Goal: Answer question/provide support: Share knowledge or assist other users

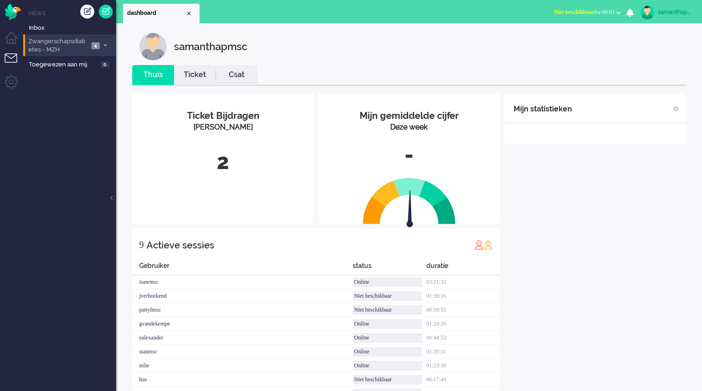
click at [91, 45] on span "4" at bounding box center [95, 45] width 8 height 7
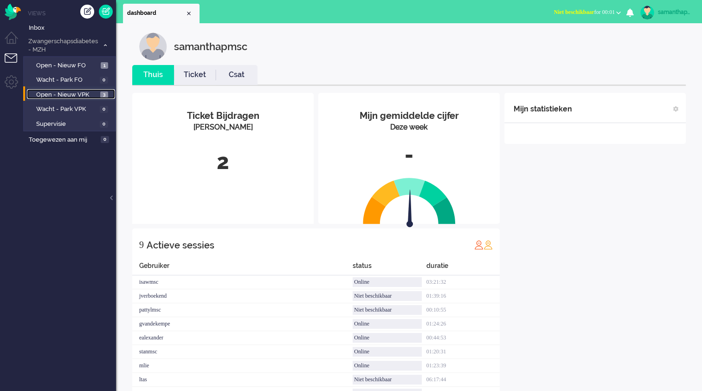
click at [86, 96] on span "Open - Nieuw VPK" at bounding box center [67, 94] width 62 height 9
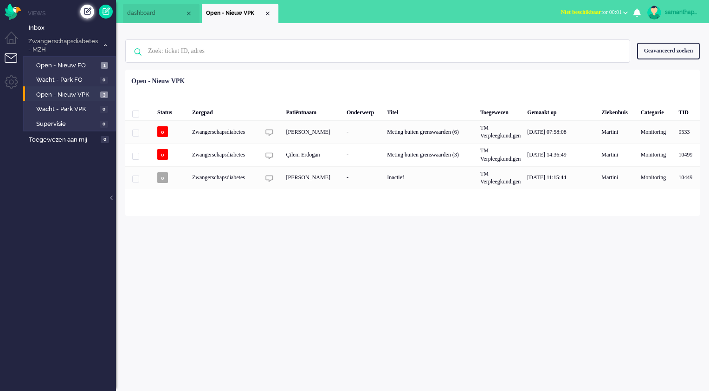
click at [85, 9] on div "Creëer ticket" at bounding box center [87, 12] width 14 height 14
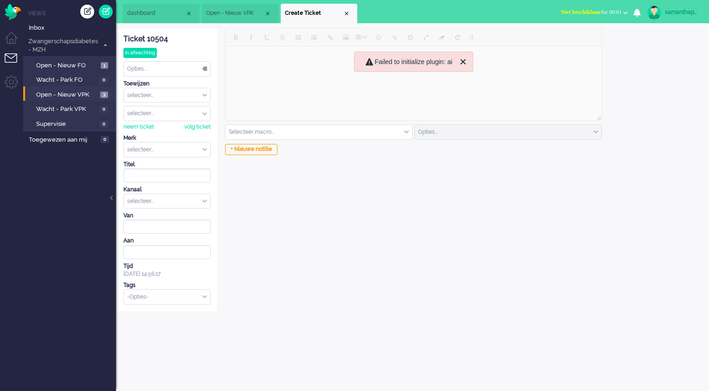
click at [147, 19] on li "dashboard" at bounding box center [161, 13] width 77 height 19
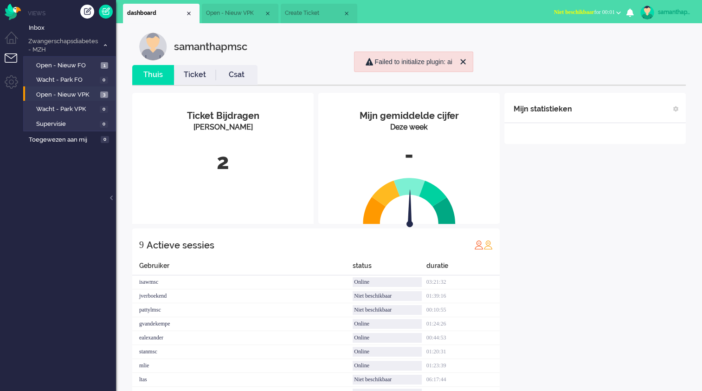
click at [228, 16] on span "Open - Nieuw VPK" at bounding box center [235, 13] width 58 height 8
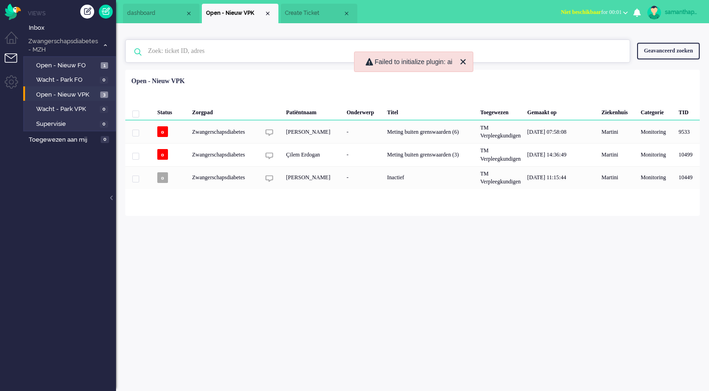
click at [192, 45] on input "text" at bounding box center [379, 51] width 476 height 22
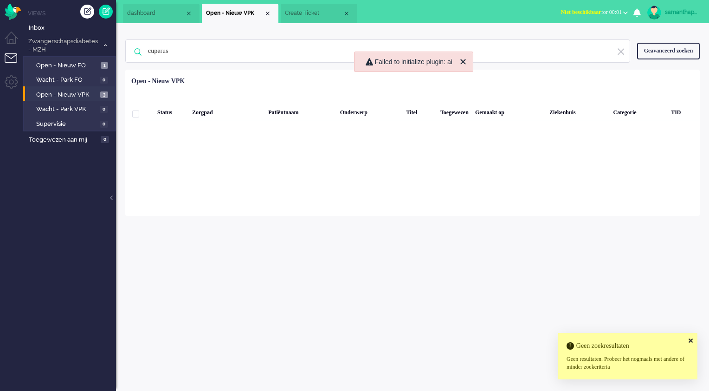
click at [691, 337] on icon at bounding box center [691, 340] width 4 height 6
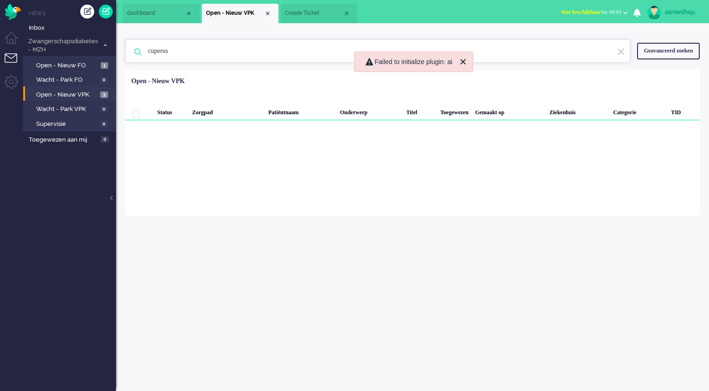
click at [207, 53] on input "cuperus" at bounding box center [379, 51] width 476 height 22
type input "c"
click at [569, 251] on div "samanthapmsc Thuis Ticket Csat Mijn gemiddelde cijfer Deze week - Ticket Bijdra…" at bounding box center [412, 206] width 593 height 367
click at [52, 25] on span "Inbox" at bounding box center [72, 28] width 87 height 9
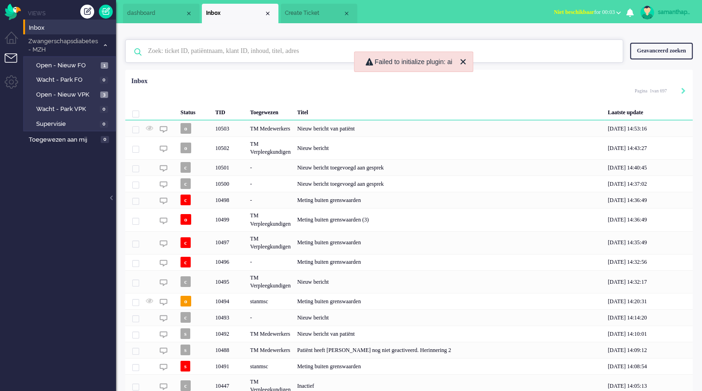
click at [173, 61] on input "text" at bounding box center [375, 51] width 469 height 22
type input "u"
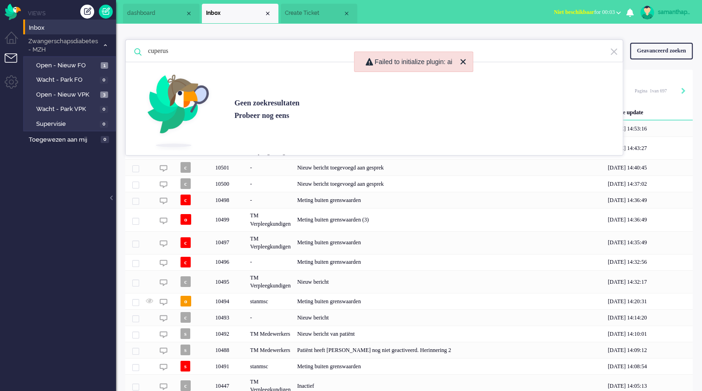
type input "cuperus"
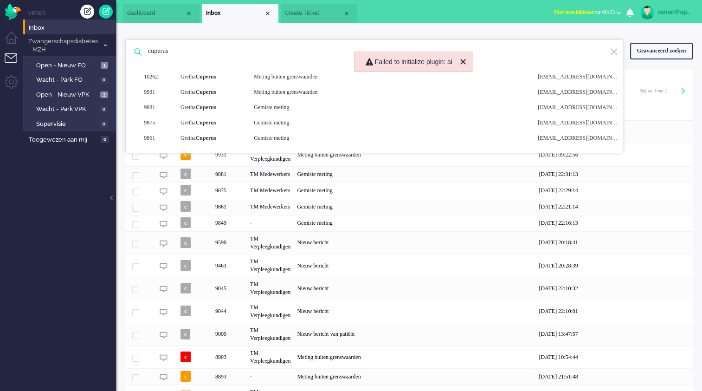
click at [80, 250] on ul "Views Inbox Zwangerschapsdiabetes - MZH 4 Open - Nieuw FO 1 Wacht - Park FO 0 O…" at bounding box center [69, 195] width 93 height 391
click at [226, 58] on input "cuperus" at bounding box center [375, 51] width 469 height 22
click at [251, 58] on input "cuperus" at bounding box center [375, 51] width 469 height 22
click at [233, 77] on div "[PERSON_NAME]" at bounding box center [210, 77] width 73 height 8
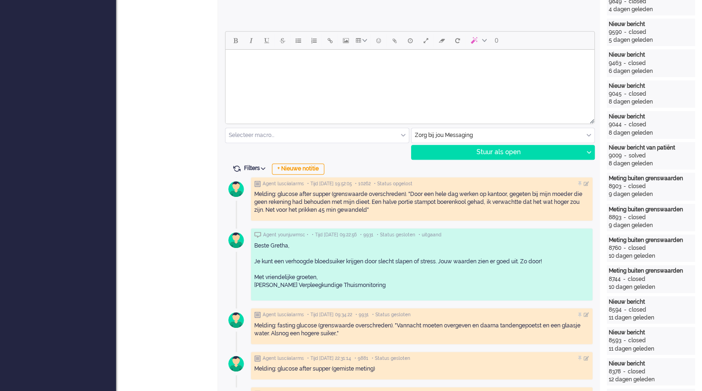
scroll to position [414, 0]
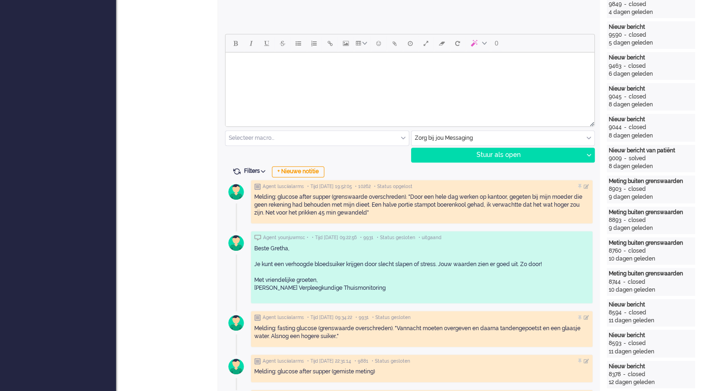
click at [280, 76] on html at bounding box center [409, 64] width 369 height 24
drag, startPoint x: 331, startPoint y: 73, endPoint x: 247, endPoint y: 63, distance: 84.6
paste body "Rich Text Area. Press ALT-0 for help."
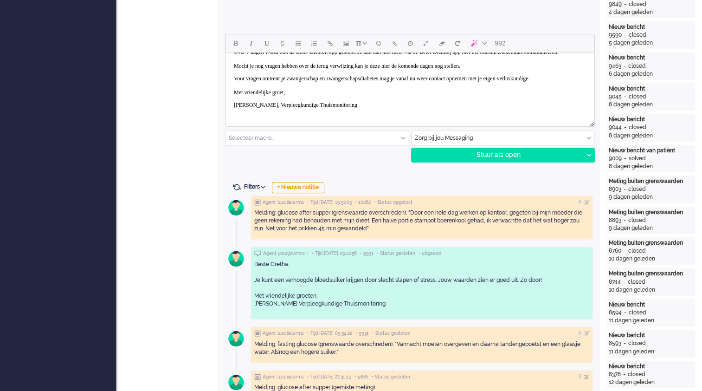
scroll to position [0, 0]
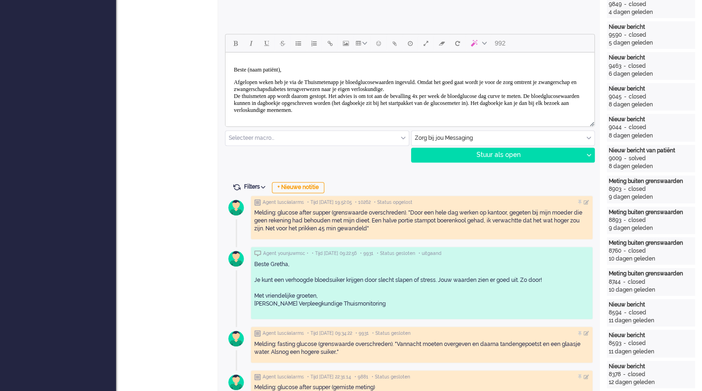
drag, startPoint x: 589, startPoint y: 98, endPoint x: 806, endPoint y: 90, distance: 217.3
drag, startPoint x: 304, startPoint y: 76, endPoint x: 255, endPoint y: 70, distance: 50.0
click at [255, 70] on body "Beste (naam patiënt), Afgelopen weken heb je via de Thuismetenapp je bloedgluco…" at bounding box center [409, 122] width 361 height 133
click at [255, 70] on p "Beste (naam patiënt)," at bounding box center [410, 69] width 352 height 7
drag, startPoint x: 291, startPoint y: 72, endPoint x: 251, endPoint y: 70, distance: 40.0
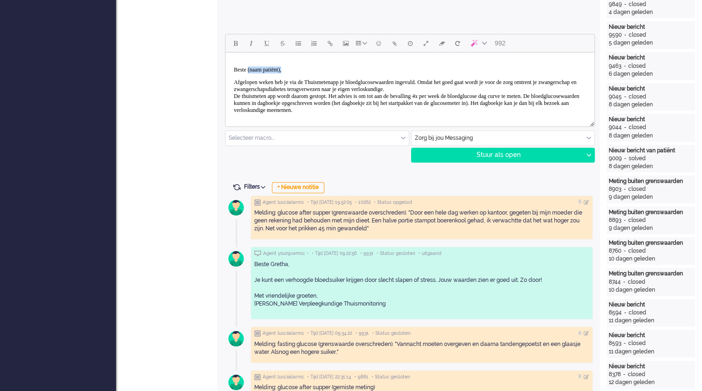
click at [251, 70] on p "Beste (naam patiënt)," at bounding box center [410, 69] width 352 height 7
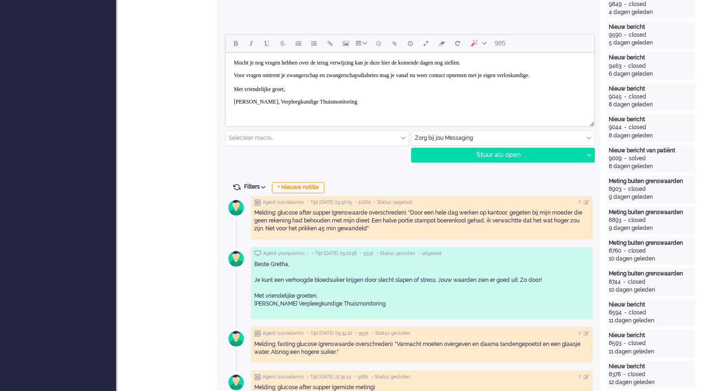
scroll to position [84, 0]
click at [586, 156] on div at bounding box center [589, 155] width 12 height 14
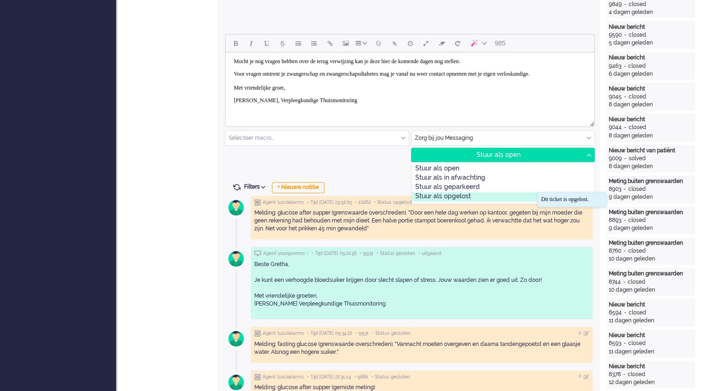
click at [481, 195] on div "Stuur als opgelost" at bounding box center [503, 196] width 182 height 9
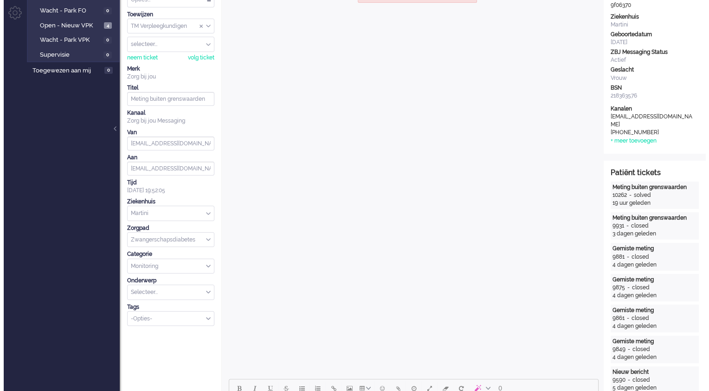
scroll to position [0, 0]
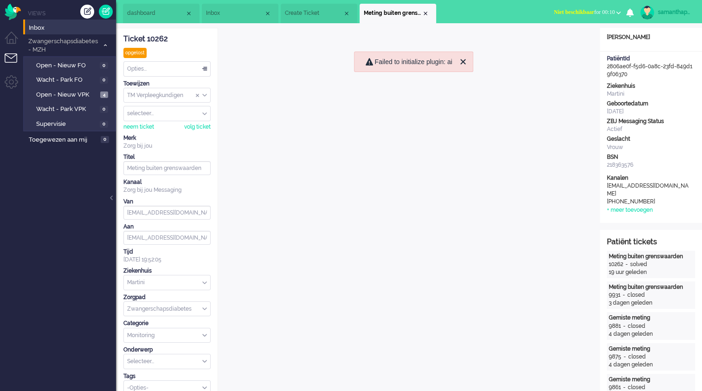
click at [321, 16] on span "Create Ticket" at bounding box center [314, 13] width 58 height 8
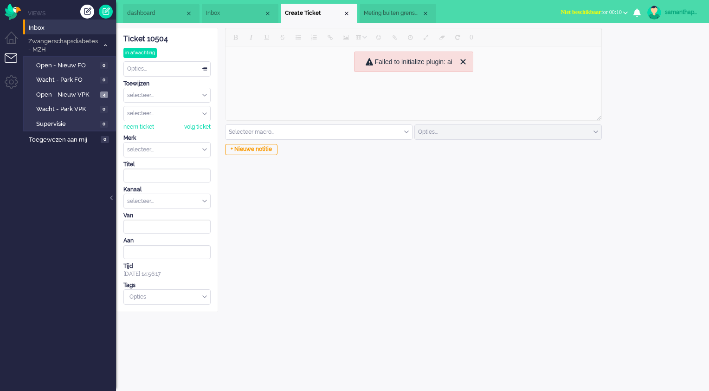
click at [241, 41] on div at bounding box center [413, 75] width 377 height 95
click at [245, 69] on div at bounding box center [413, 75] width 377 height 95
click at [176, 224] on input at bounding box center [166, 226] width 87 height 14
click at [305, 68] on div at bounding box center [413, 75] width 377 height 95
click at [274, 70] on div at bounding box center [413, 75] width 377 height 95
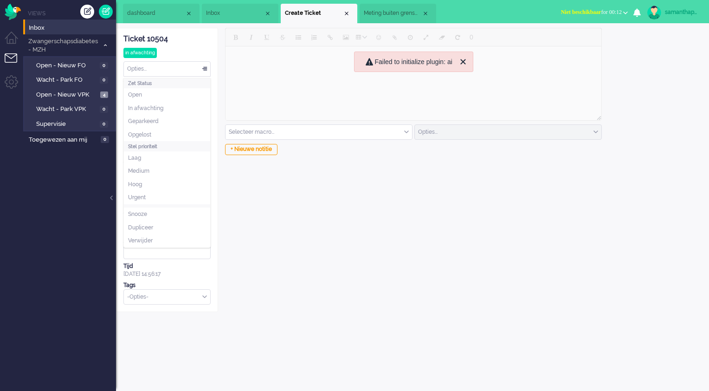
click at [203, 64] on div "Opties..." at bounding box center [167, 69] width 86 height 14
click at [262, 59] on div at bounding box center [413, 75] width 377 height 95
click at [462, 62] on icon "Close" at bounding box center [462, 61] width 5 height 5
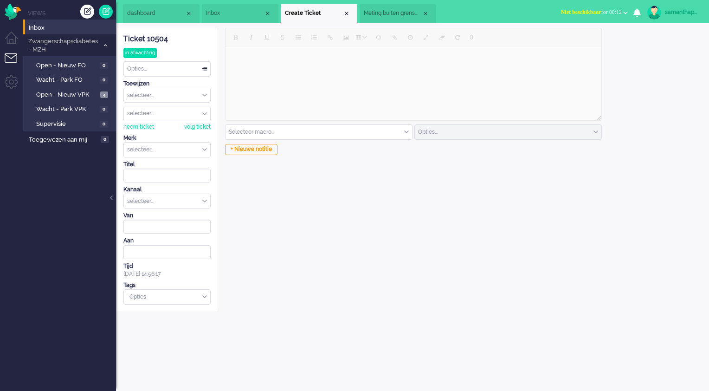
click at [323, 58] on div at bounding box center [413, 75] width 377 height 95
click at [258, 74] on div at bounding box center [413, 75] width 377 height 95
click at [292, 118] on div at bounding box center [413, 75] width 377 height 95
click at [270, 153] on div "+ Nieuwe notitie" at bounding box center [251, 149] width 52 height 11
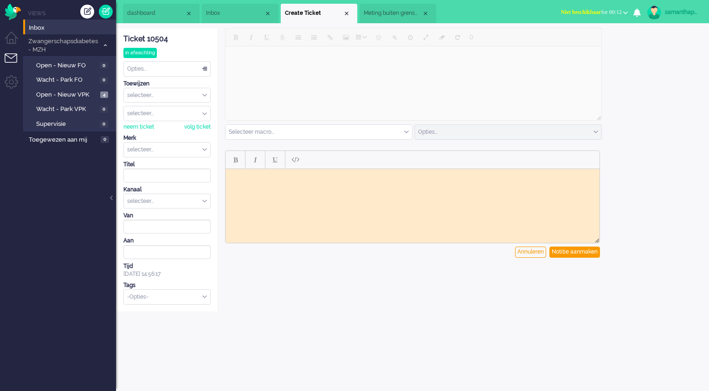
click at [255, 180] on html at bounding box center [412, 175] width 374 height 14
click at [7, 58] on li "Tickets menu" at bounding box center [15, 63] width 21 height 21
click at [48, 190] on ul "Views Inbox Zwangerschapsdiabetes - MZH 4 Open - Nieuw FO 0 Wacht - Park FO 0 O…" at bounding box center [69, 195] width 93 height 391
click at [87, 164] on ul "Views Inbox Zwangerschapsdiabetes - MZH 4 Open - Nieuw FO 0 Wacht - Park FO 0 O…" at bounding box center [69, 195] width 93 height 391
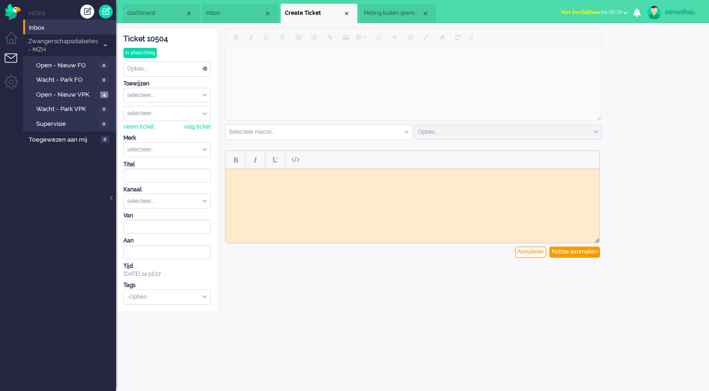
click at [335, 183] on html at bounding box center [412, 175] width 374 height 14
click at [305, 183] on html at bounding box center [412, 175] width 374 height 14
click at [519, 256] on div "Annuleren" at bounding box center [530, 251] width 31 height 11
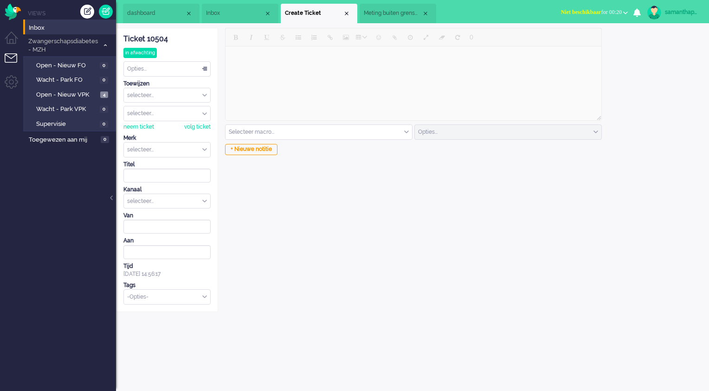
click at [10, 56] on li "Tickets menu" at bounding box center [15, 63] width 21 height 21
click at [11, 79] on li "Admin menu" at bounding box center [15, 85] width 21 height 21
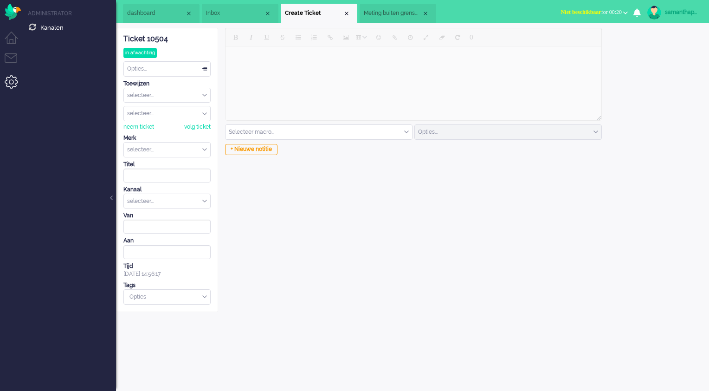
click at [7, 52] on ul "Menu" at bounding box center [11, 195] width 23 height 391
click at [9, 55] on li "Tickets menu" at bounding box center [15, 63] width 21 height 21
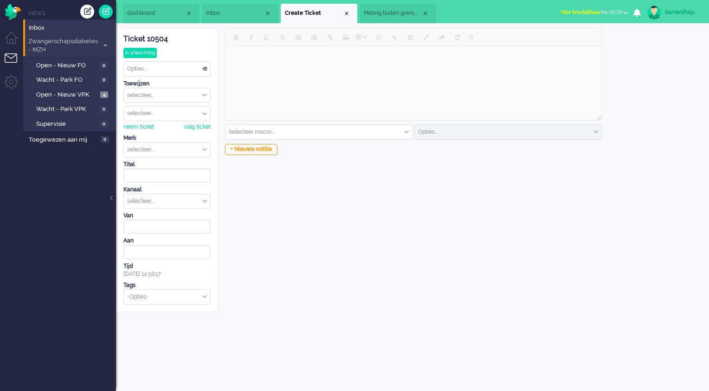
click at [64, 46] on span "Zwangerschapsdiabetes - MZH" at bounding box center [63, 45] width 72 height 17
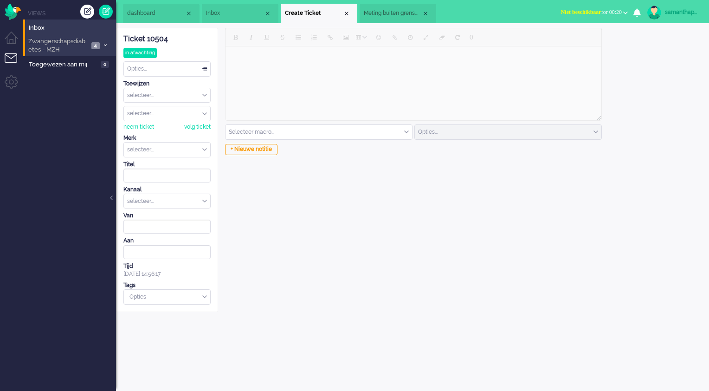
click at [64, 46] on span "Zwangerschapsdiabetes - MZH" at bounding box center [58, 45] width 62 height 17
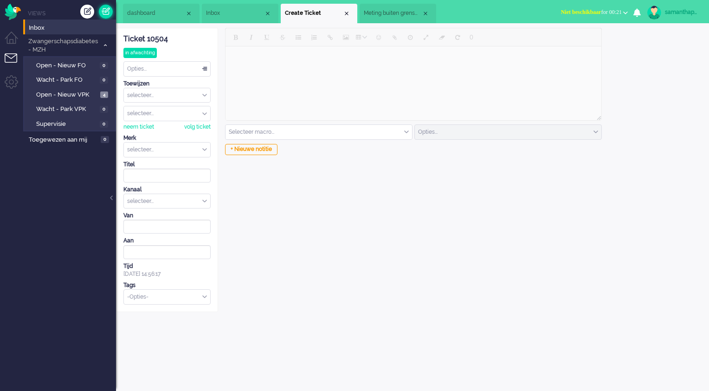
click at [107, 13] on link at bounding box center [106, 12] width 14 height 14
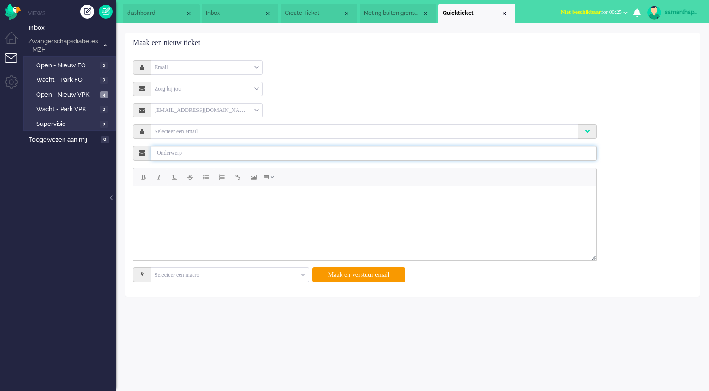
click at [176, 157] on input "text" at bounding box center [373, 153] width 445 height 15
paste input "Mw. gaat retour verloskundige. Graag thuismonitoringsapp, BeterDichtbij app, re…"
drag, startPoint x: 451, startPoint y: 151, endPoint x: 247, endPoint y: 153, distance: 204.2
click at [247, 153] on input "Mw. gaat retour verloskundige. Graag thuismonitoringsapp, BeterDichtbij app, re…" at bounding box center [373, 153] width 445 height 15
type input "Mw. gaat retour verloskundige. App stoppen."
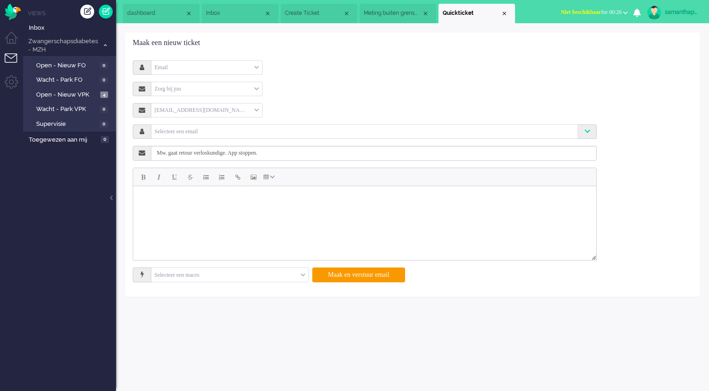
click at [244, 192] on body "Rich Text Area. Press ALT-0 for help." at bounding box center [365, 197] width 456 height 16
click at [247, 88] on div "Zorg bij jou" at bounding box center [206, 89] width 111 height 14
click at [215, 115] on li "Zorg bij jou" at bounding box center [206, 115] width 111 height 13
click at [288, 77] on form "Email Email Telefoon Notitie Selecteer een brand Selecteer Zorg bij jou Selecte…" at bounding box center [365, 171] width 450 height 222
click at [258, 88] on div "Selecteer een brand" at bounding box center [206, 89] width 111 height 14
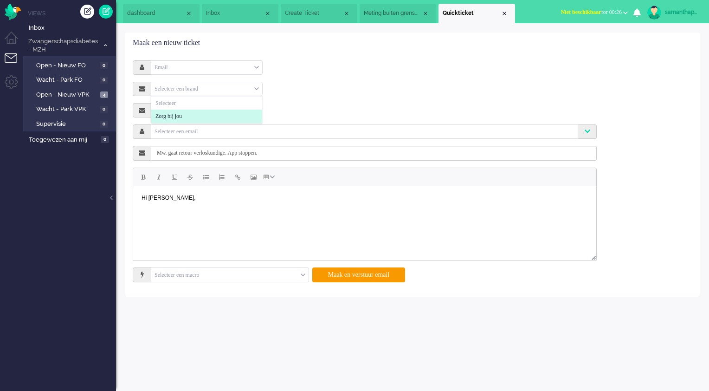
click at [199, 115] on li "Zorg bij jou" at bounding box center [206, 115] width 111 height 13
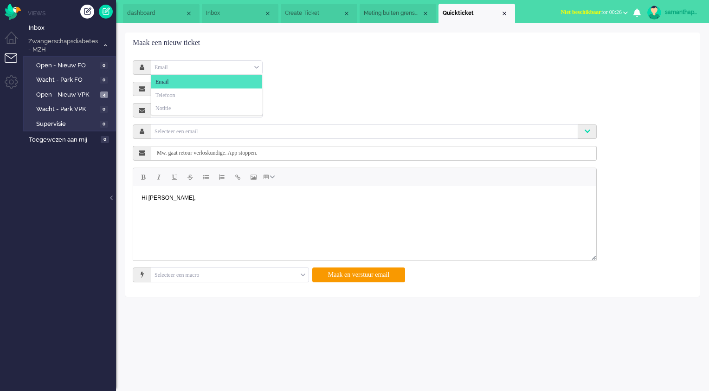
click at [258, 69] on div "Email" at bounding box center [206, 67] width 111 height 14
click at [258, 69] on span at bounding box center [256, 67] width 5 height 6
click at [318, 57] on div "Email Email Telefoon Notitie Zorg bij jou Selecteer Zorg bij jou [EMAIL_ADDRESS…" at bounding box center [412, 174] width 573 height 243
click at [161, 210] on body "Hi [PERSON_NAME]," at bounding box center [365, 203] width 456 height 29
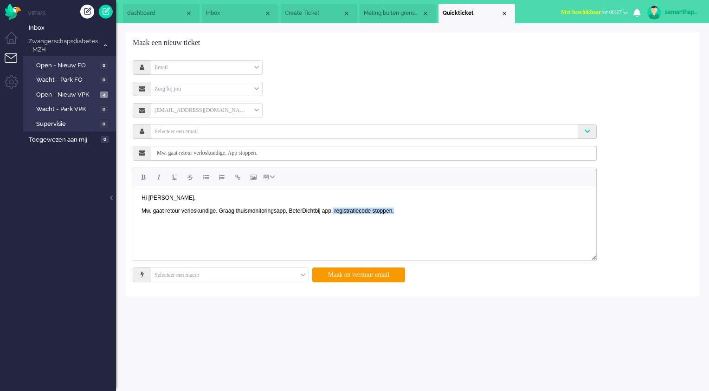
drag, startPoint x: 411, startPoint y: 210, endPoint x: 333, endPoint y: 210, distance: 78.4
click at [333, 210] on body "Hi [PERSON_NAME], Mw. gaat retour verloskundige. Graag thuismonitoringsapp, Bet…" at bounding box center [365, 203] width 456 height 29
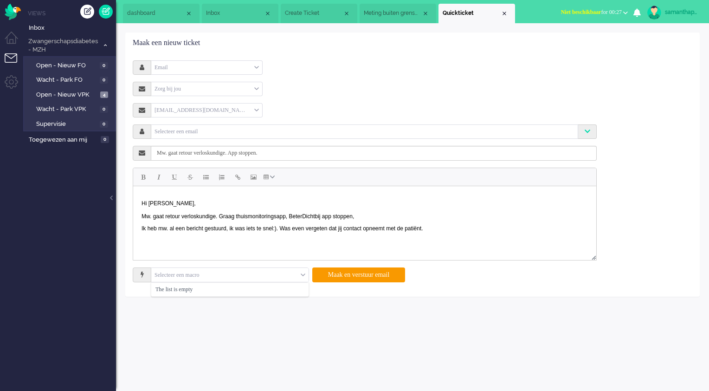
click at [302, 277] on div "Selecteer een macro" at bounding box center [229, 275] width 157 height 14
click at [302, 277] on span at bounding box center [303, 274] width 5 height 6
click at [315, 238] on p "Ik heb mw. al een bericht gestuurd, ik was iets te snel :). Was even vergeten d…" at bounding box center [365, 234] width 446 height 19
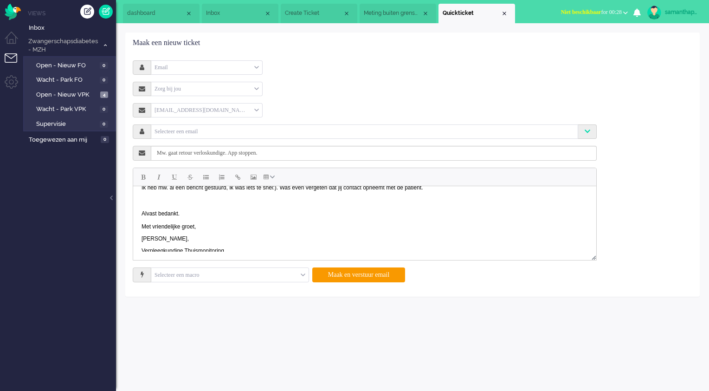
scroll to position [52, 0]
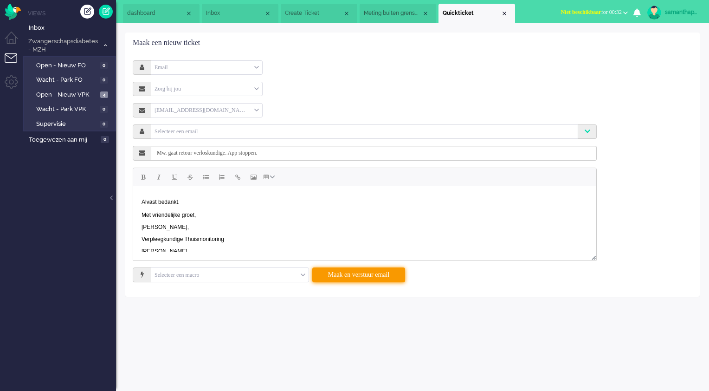
click at [347, 276] on button "Maak en verstuur email" at bounding box center [358, 274] width 93 height 15
click at [229, 130] on input "text" at bounding box center [364, 131] width 423 height 8
click at [230, 131] on input "text" at bounding box center [364, 131] width 423 height 8
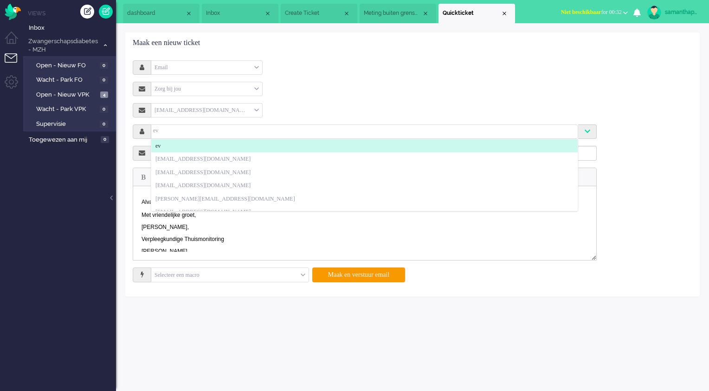
type input "e"
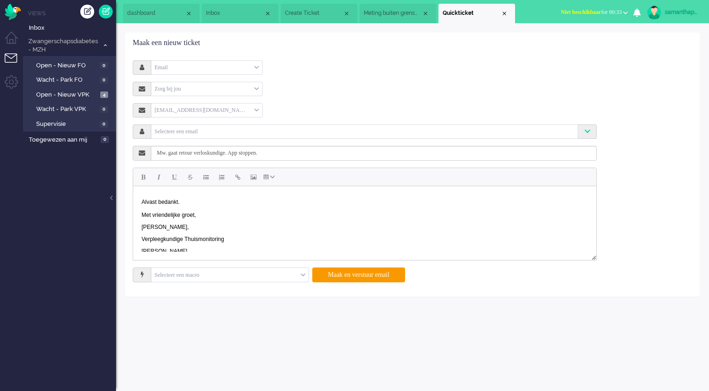
click at [583, 132] on div at bounding box center [587, 131] width 19 height 14
click at [590, 132] on div at bounding box center [587, 131] width 19 height 14
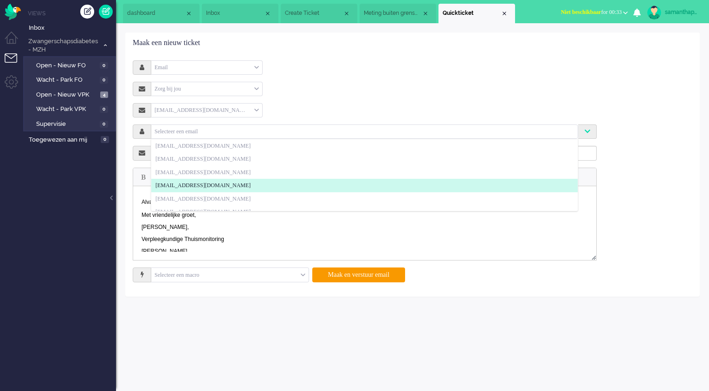
click at [562, 133] on input "text" at bounding box center [364, 131] width 423 height 8
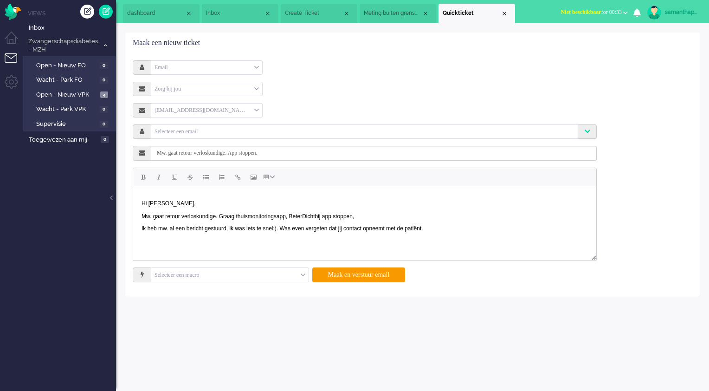
scroll to position [0, 0]
click at [384, 213] on p "Hi [PERSON_NAME], Mw. gaat retour verloskundige. Graag thuismonitoringsapp, Bet…" at bounding box center [365, 209] width 446 height 19
click at [207, 110] on div "[EMAIL_ADDRESS][DOMAIN_NAME]" at bounding box center [206, 110] width 111 height 14
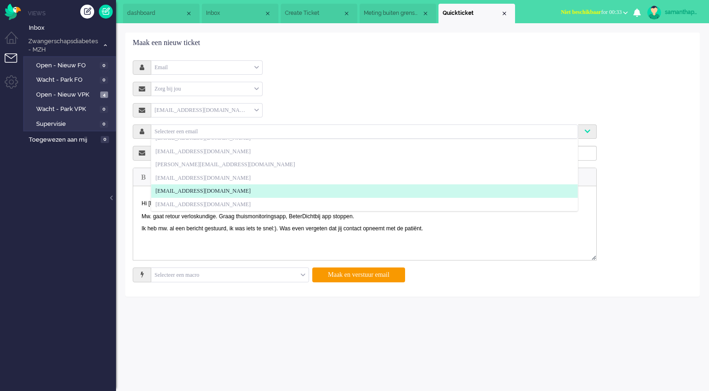
click at [215, 135] on div at bounding box center [364, 132] width 426 height 10
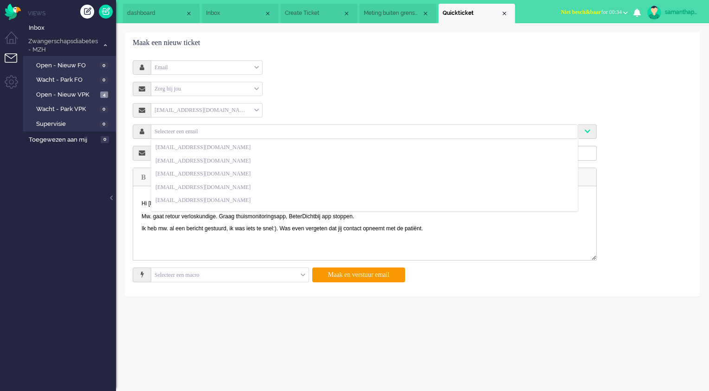
scroll to position [38, 0]
click at [213, 134] on input "text" at bounding box center [364, 131] width 423 height 8
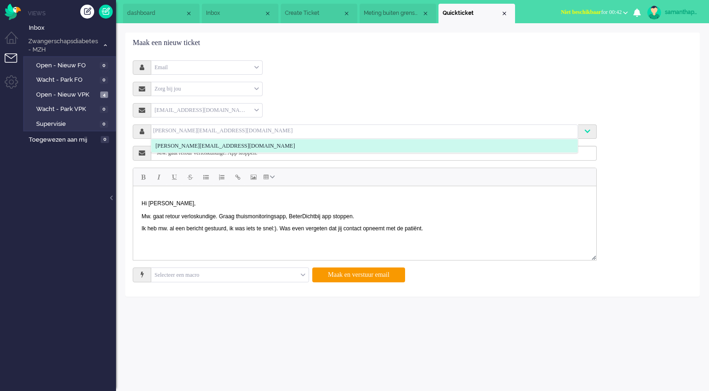
scroll to position [0, 0]
type input "[PERSON_NAME][EMAIL_ADDRESS][DOMAIN_NAME]"
click at [221, 148] on span "[PERSON_NAME][EMAIL_ADDRESS][DOMAIN_NAME]" at bounding box center [225, 146] width 140 height 8
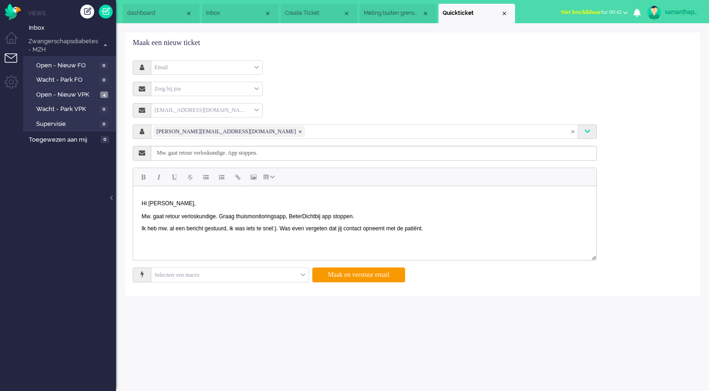
scroll to position [66, 0]
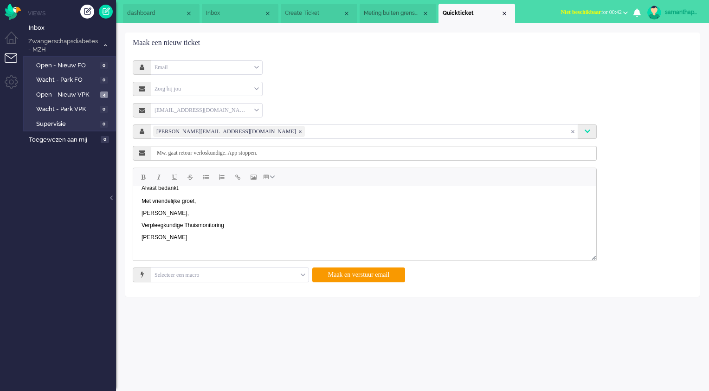
drag, startPoint x: 593, startPoint y: 204, endPoint x: 717, endPoint y: 438, distance: 264.6
click at [385, 272] on button "Maak en verstuur email" at bounding box center [358, 274] width 93 height 15
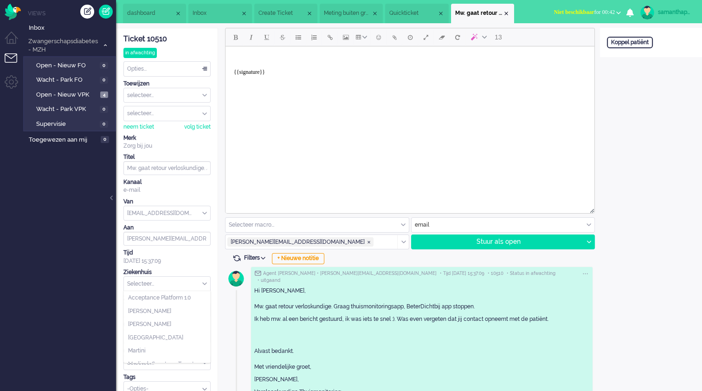
click at [206, 285] on div "Selecteer..." at bounding box center [167, 284] width 86 height 14
drag, startPoint x: 210, startPoint y: 315, endPoint x: 225, endPoint y: 328, distance: 20.0
click at [225, 328] on div "ticket info editor timeline Ticket 10510 in afwachting Kijkend Opties... Zet St…" at bounding box center [409, 227] width 586 height 399
click at [137, 322] on span "Martini" at bounding box center [137, 325] width 18 height 8
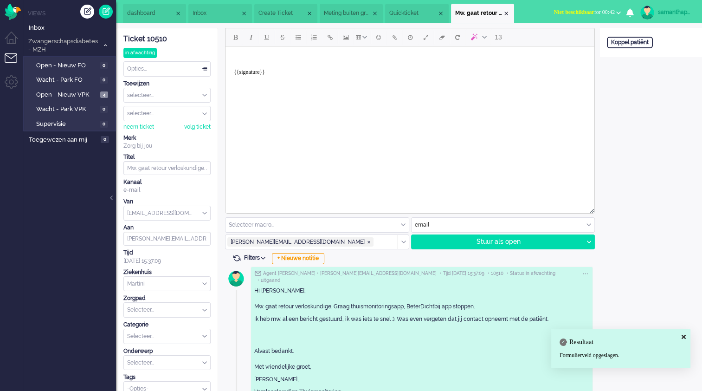
click at [208, 311] on input "text" at bounding box center [167, 310] width 86 height 14
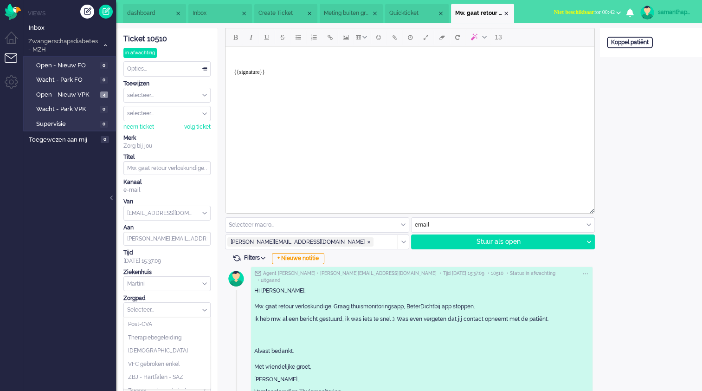
scroll to position [100, 0]
click at [192, 383] on li "Zwangerschapsdiabetes" at bounding box center [167, 382] width 86 height 13
click at [227, 328] on div "Agent [PERSON_NAME] • [PERSON_NAME][EMAIL_ADDRESS][DOMAIN_NAME] • Tijd [DATE] 1…" at bounding box center [409, 345] width 368 height 164
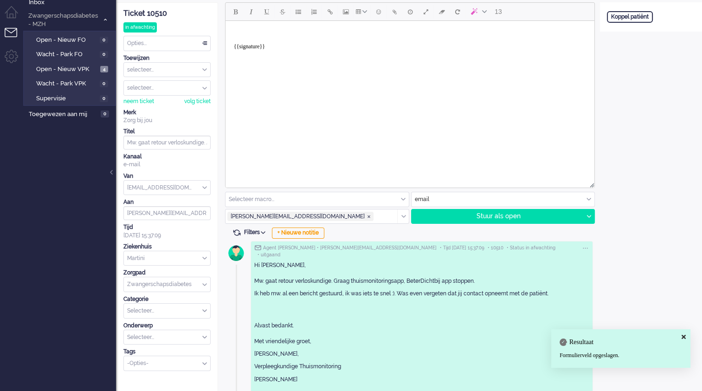
scroll to position [29, 0]
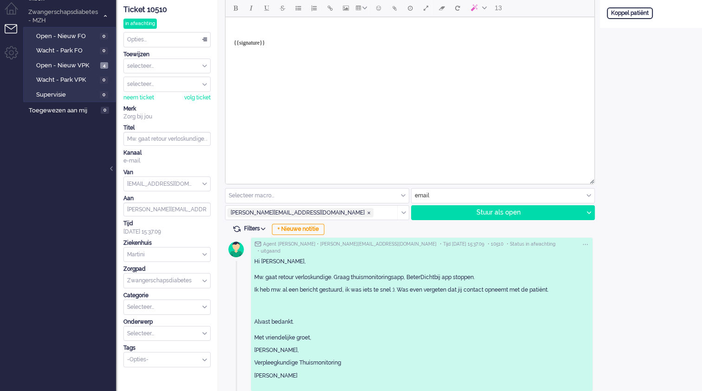
click at [594, 214] on div "Stuur als open Stuur als open Stuur als in afwachting Stuur als geparkeerd Stuu…" at bounding box center [503, 212] width 184 height 15
click at [592, 213] on div at bounding box center [589, 213] width 12 height 14
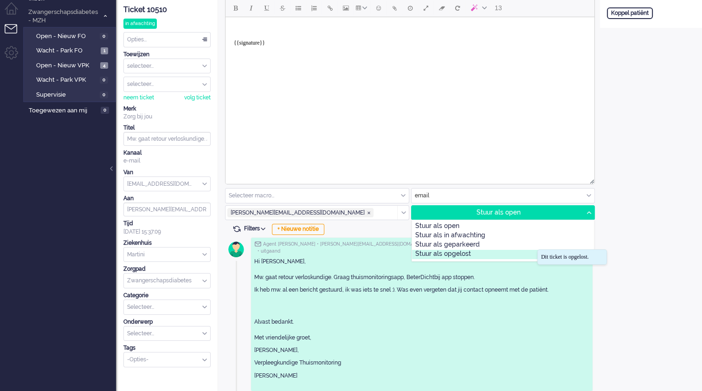
click at [472, 256] on div "Stuur als opgelost" at bounding box center [503, 254] width 182 height 9
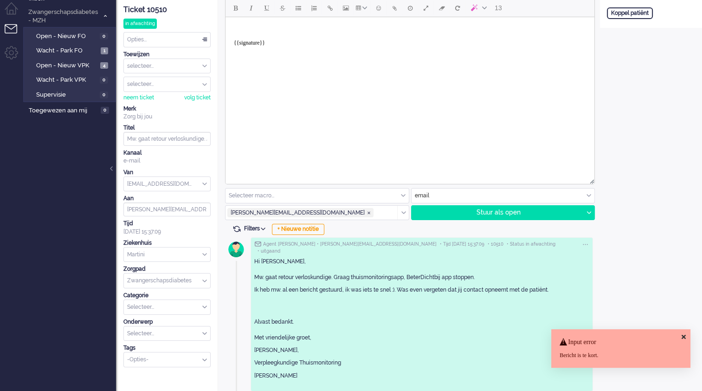
click at [681, 337] on div "Input error Bericht is te kort." at bounding box center [620, 348] width 139 height 39
click at [683, 337] on icon at bounding box center [684, 337] width 4 height 6
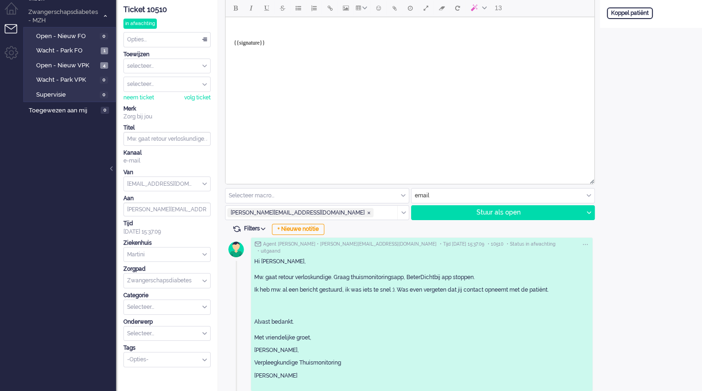
drag, startPoint x: 253, startPoint y: 254, endPoint x: 347, endPoint y: 368, distance: 147.7
click at [347, 368] on div "Agent [PERSON_NAME] • [PERSON_NAME][EMAIL_ADDRESS][DOMAIN_NAME] • Tijd [DATE] 1…" at bounding box center [422, 314] width 342 height 154
drag, startPoint x: 347, startPoint y: 368, endPoint x: 301, endPoint y: 285, distance: 94.5
copy div "Hi [PERSON_NAME], Mw. gaat retour verloskundige. Graag thuismonitoringsapp, Bet…"
drag, startPoint x: 332, startPoint y: 57, endPoint x: 470, endPoint y: 24, distance: 142.1
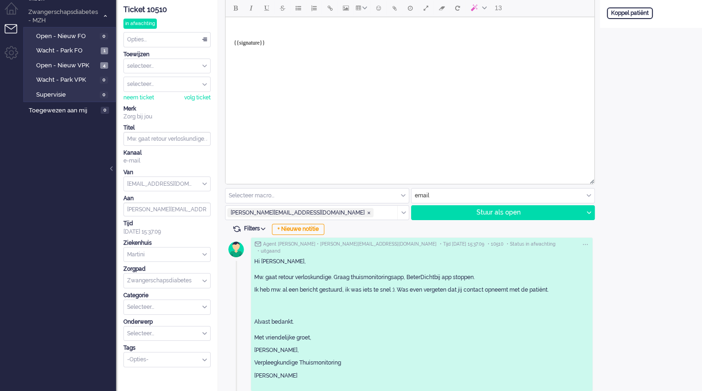
click at [245, 17] on html "{{signature}}" at bounding box center [409, 39] width 369 height 45
drag, startPoint x: 255, startPoint y: 58, endPoint x: 231, endPoint y: 32, distance: 35.5
click at [231, 32] on html "{{signature}}" at bounding box center [409, 39] width 369 height 45
click at [247, 49] on body "{{signature}}" at bounding box center [409, 39] width 361 height 37
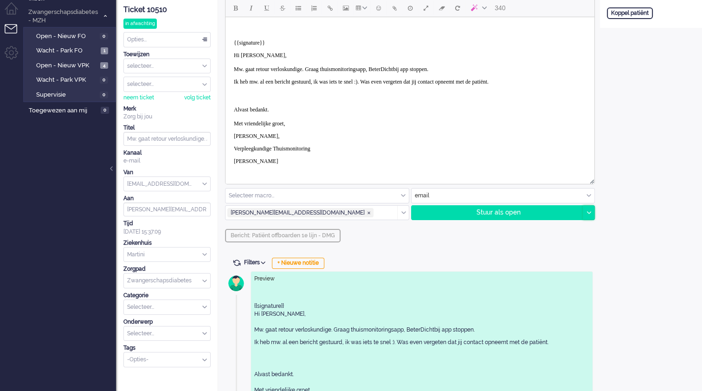
click at [586, 213] on icon at bounding box center [588, 212] width 5 height 3
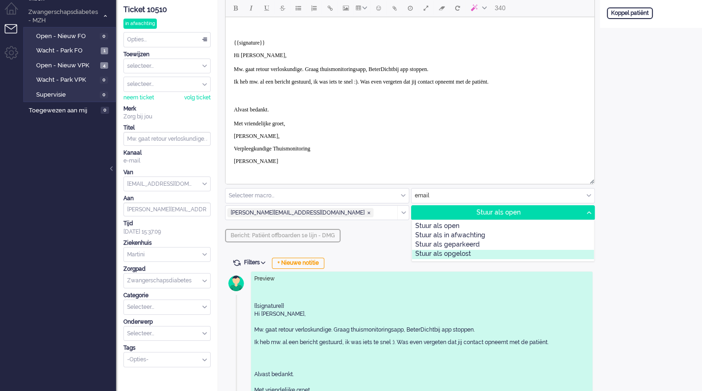
click at [462, 255] on div "Stuur als opgelost" at bounding box center [503, 254] width 182 height 9
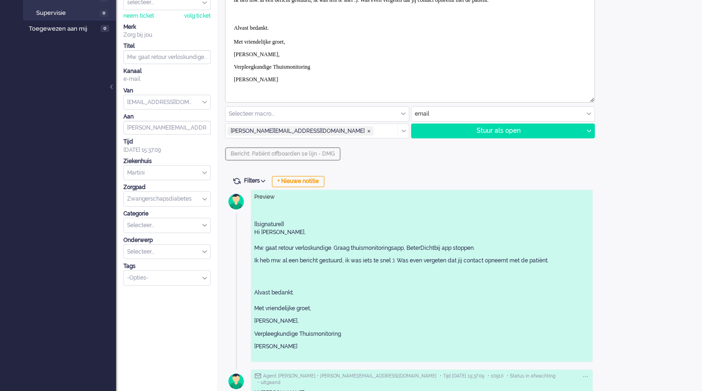
scroll to position [112, 0]
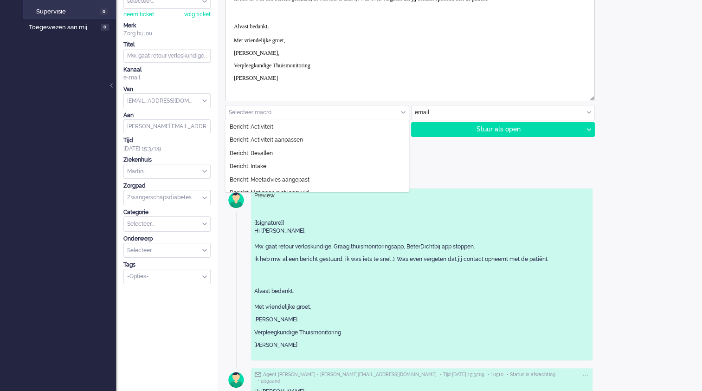
click at [402, 109] on div "Selecteer macro..." at bounding box center [316, 112] width 183 height 14
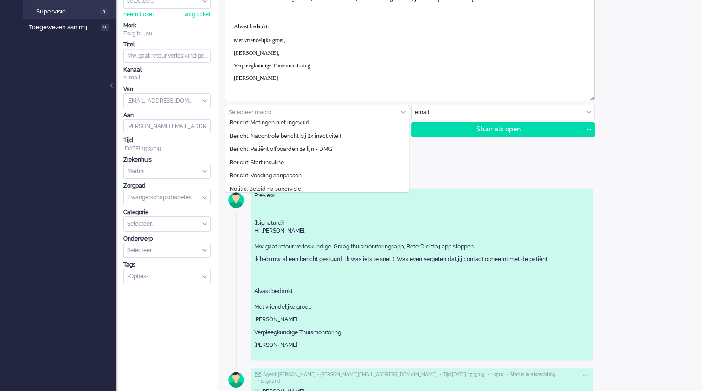
scroll to position [63, 0]
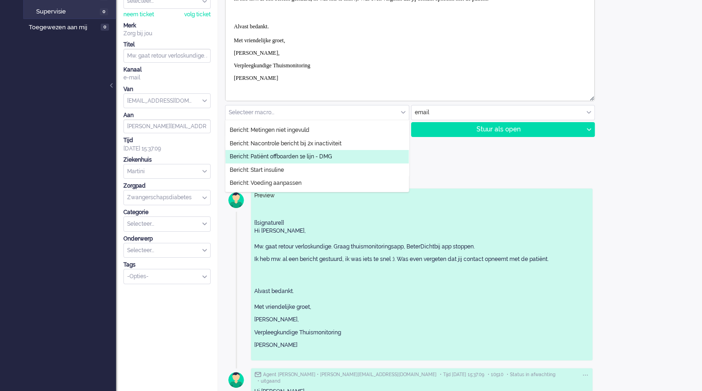
click at [333, 155] on li "Bericht: Patiënt offboarden 1e lijn - DMG" at bounding box center [316, 156] width 183 height 13
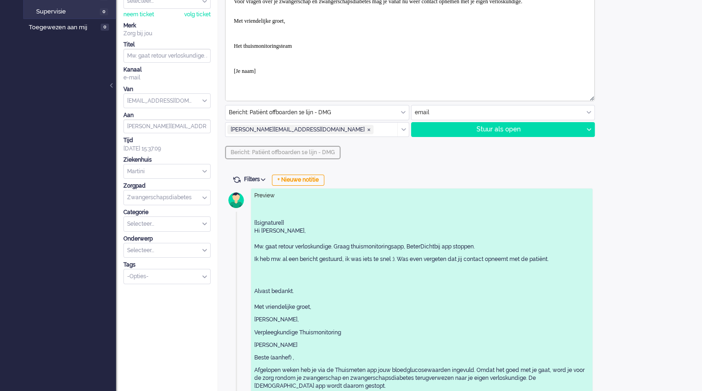
scroll to position [187, 0]
drag, startPoint x: 279, startPoint y: 72, endPoint x: 228, endPoint y: 54, distance: 54.4
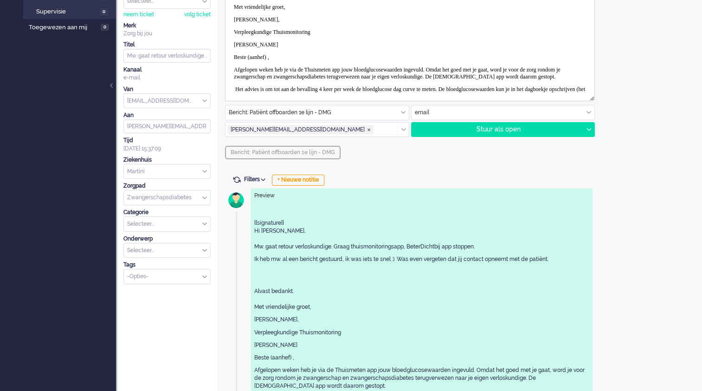
scroll to position [17, 0]
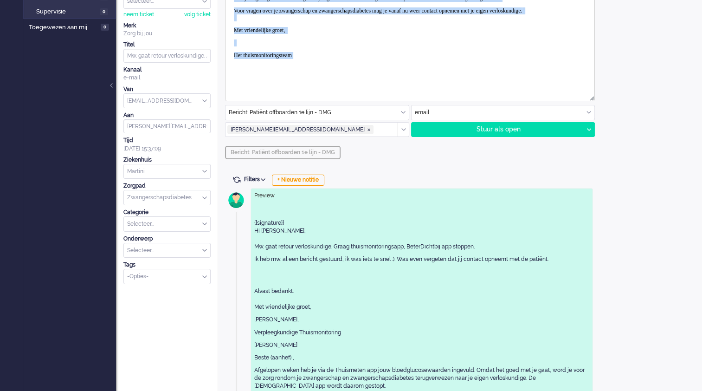
drag, startPoint x: 232, startPoint y: 70, endPoint x: 515, endPoint y: 140, distance: 291.2
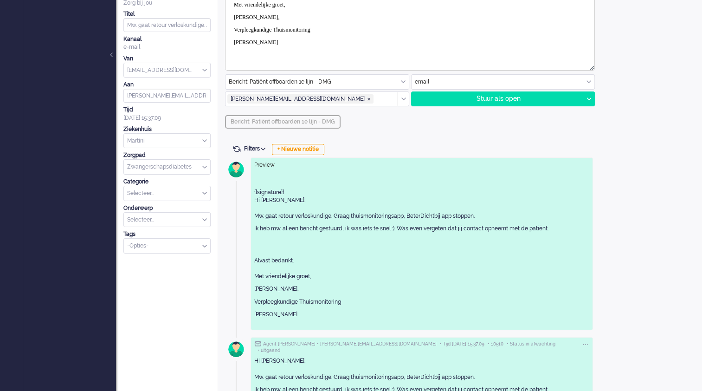
scroll to position [144, 0]
click at [591, 99] on div at bounding box center [589, 98] width 12 height 14
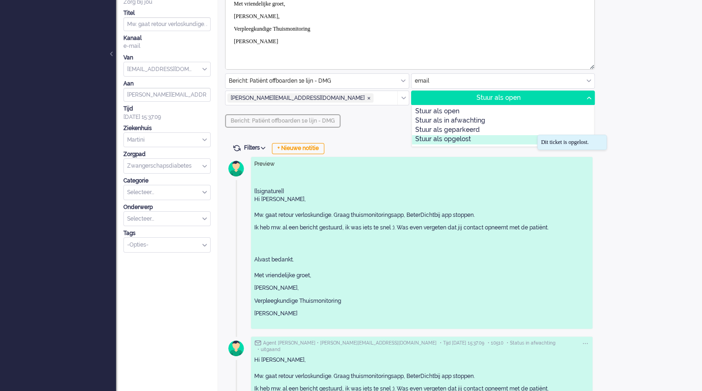
click at [475, 137] on div "Stuur als opgelost" at bounding box center [503, 139] width 182 height 9
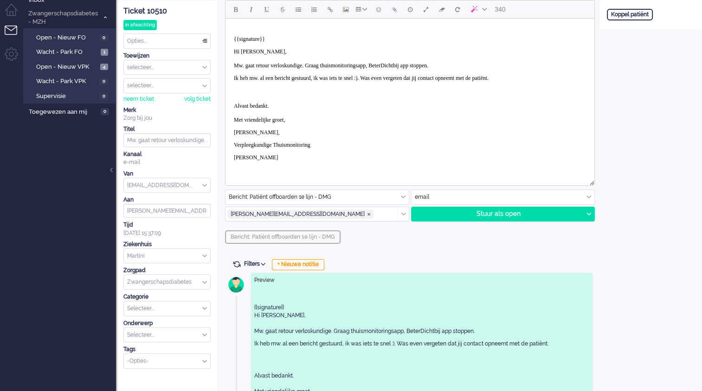
scroll to position [0, 0]
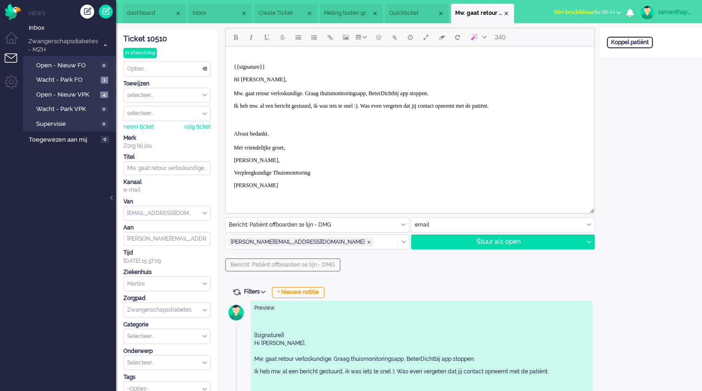
click at [146, 49] on div "in afwachting" at bounding box center [139, 53] width 33 height 10
click at [9, 50] on li "Dashboard menu" at bounding box center [15, 42] width 21 height 21
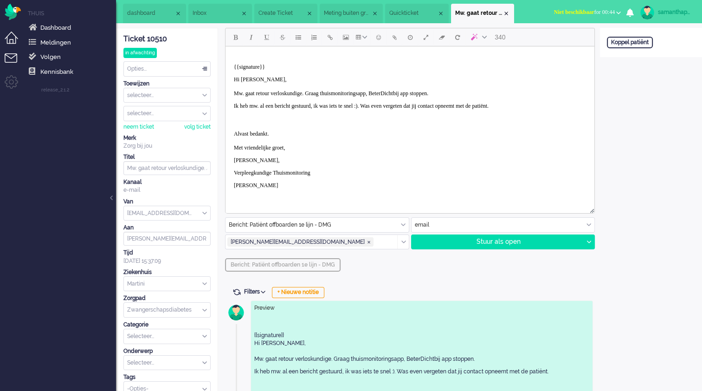
click at [7, 57] on li "Tickets menu" at bounding box center [15, 63] width 21 height 21
